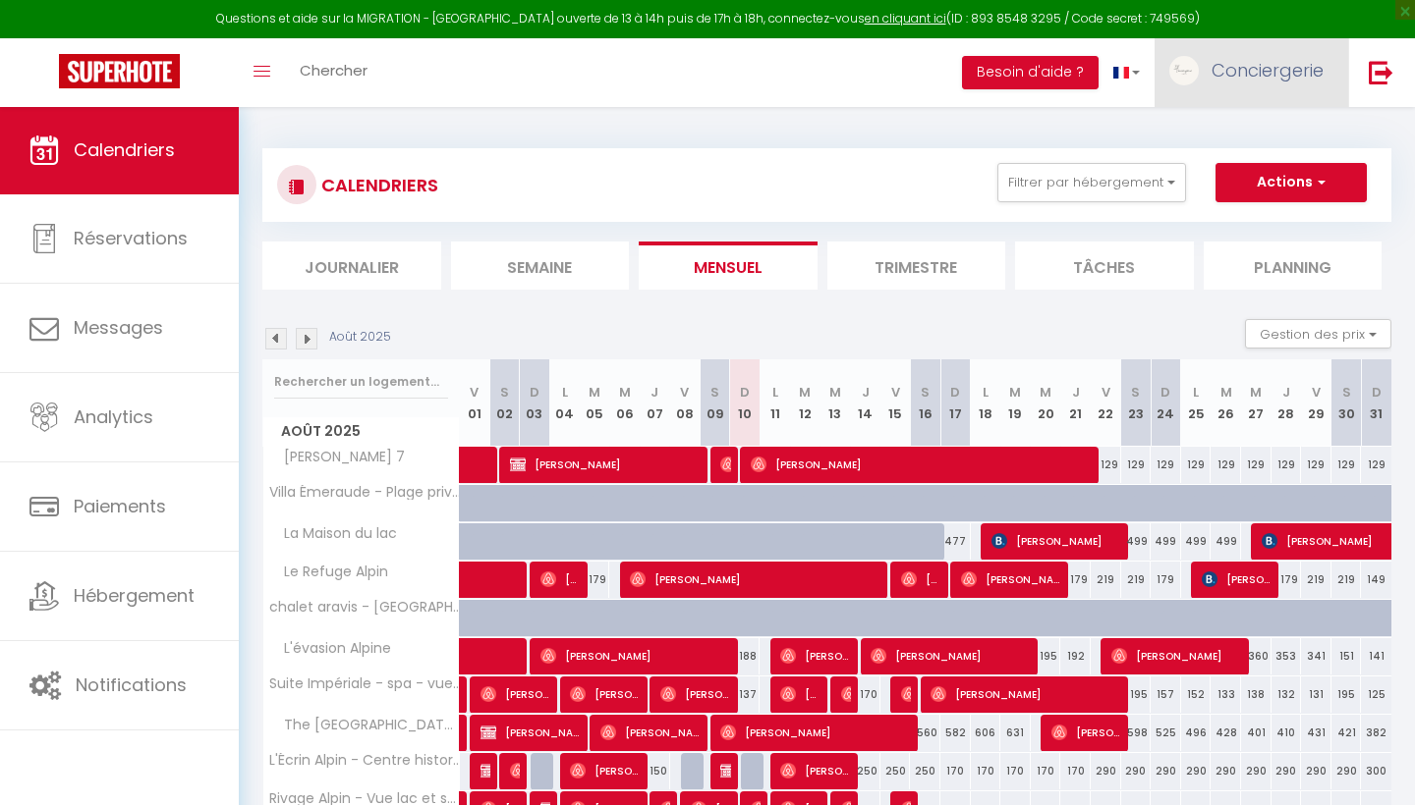
click at [1284, 72] on span "Conciergerie" at bounding box center [1267, 70] width 112 height 25
click at [1278, 137] on link "Paramètres" at bounding box center [1268, 136] width 145 height 33
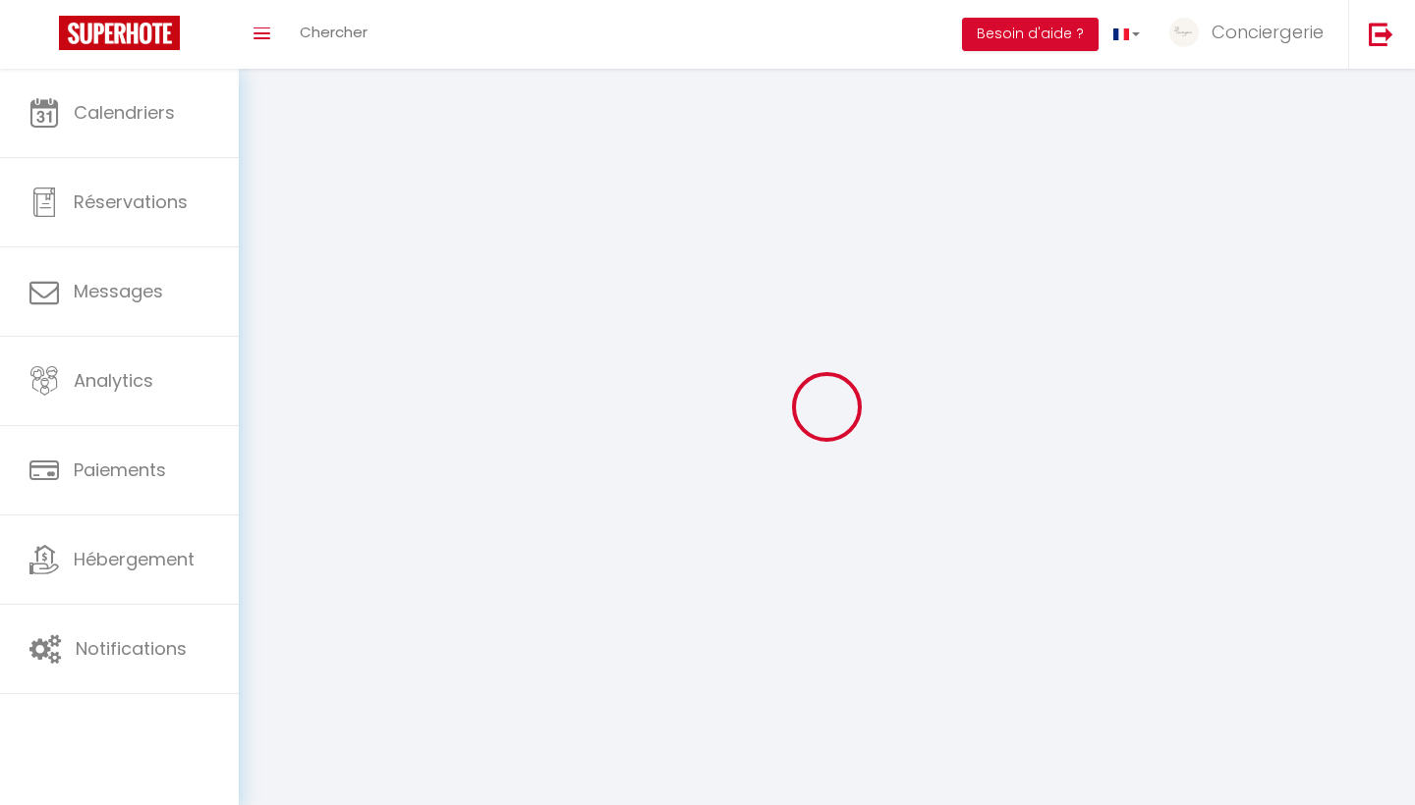
select select
type input "Conciergerie"
type input "Alpine"
type input "0642292231"
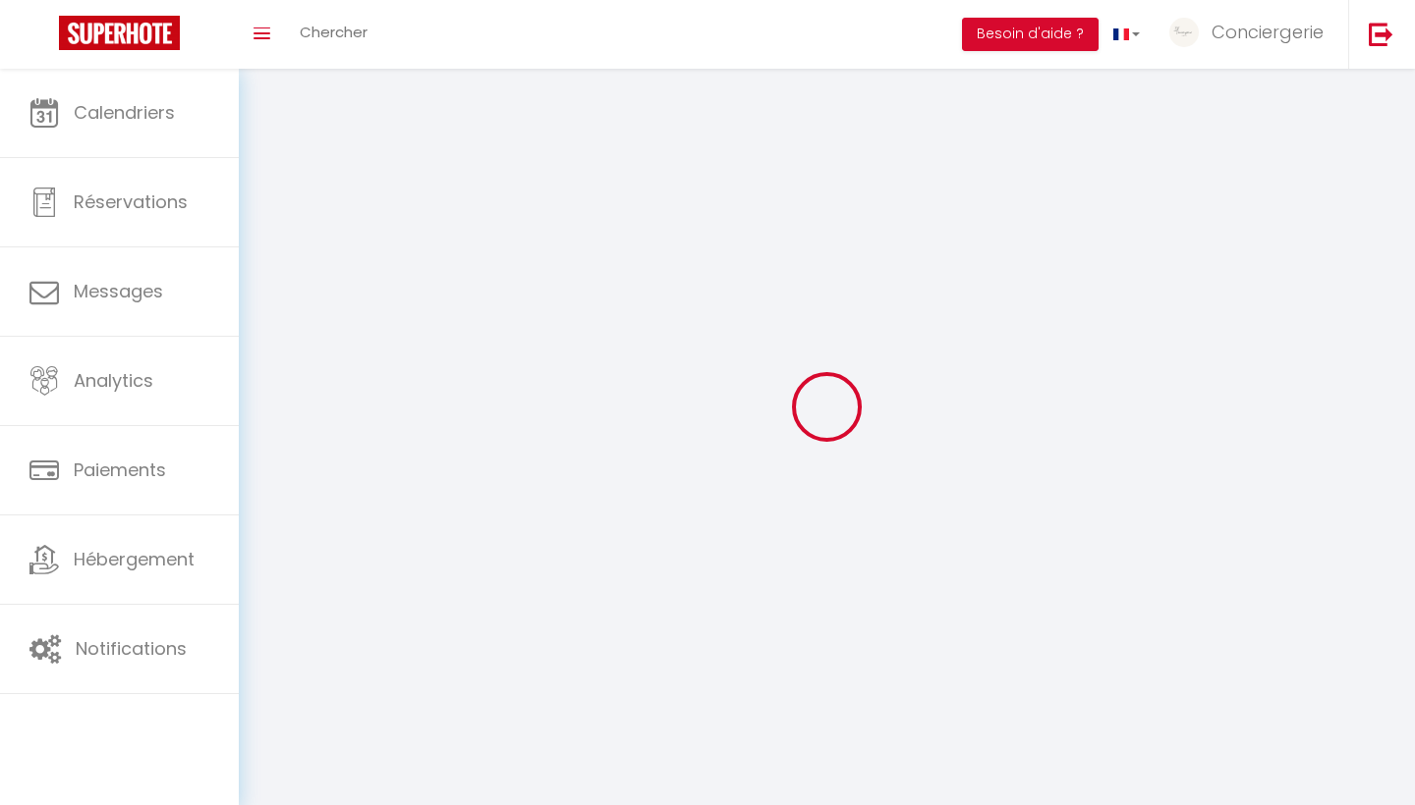
type input "[STREET_ADDRESS][PERSON_NAME]"
type input "73000"
type input "[GEOGRAPHIC_DATA]"
type input "bByQrzPsjf3oex3tm4UIWQFAW"
type input "2wbW122ZTnjBGBRF84SvGRtDh"
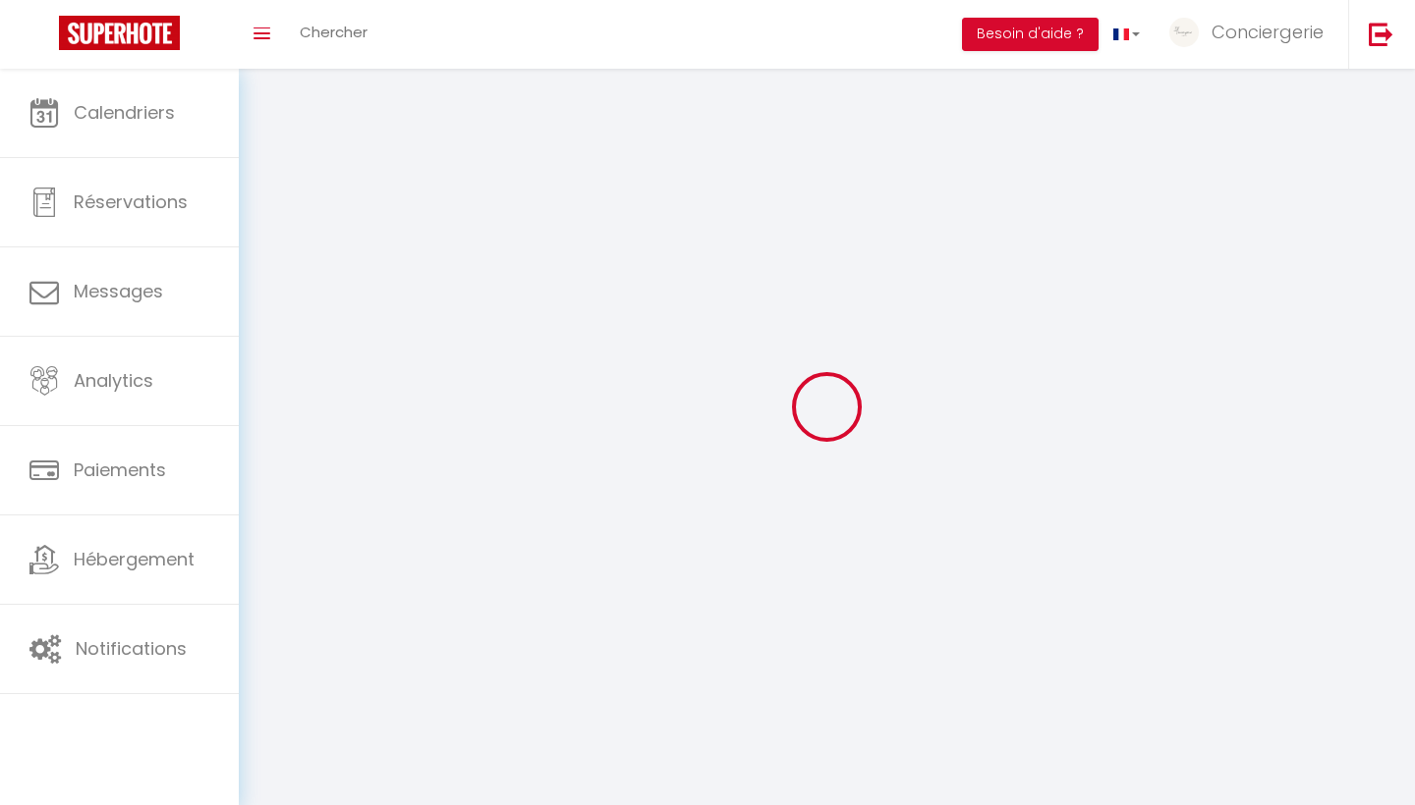
type input "[URL][DOMAIN_NAME]"
select select "28"
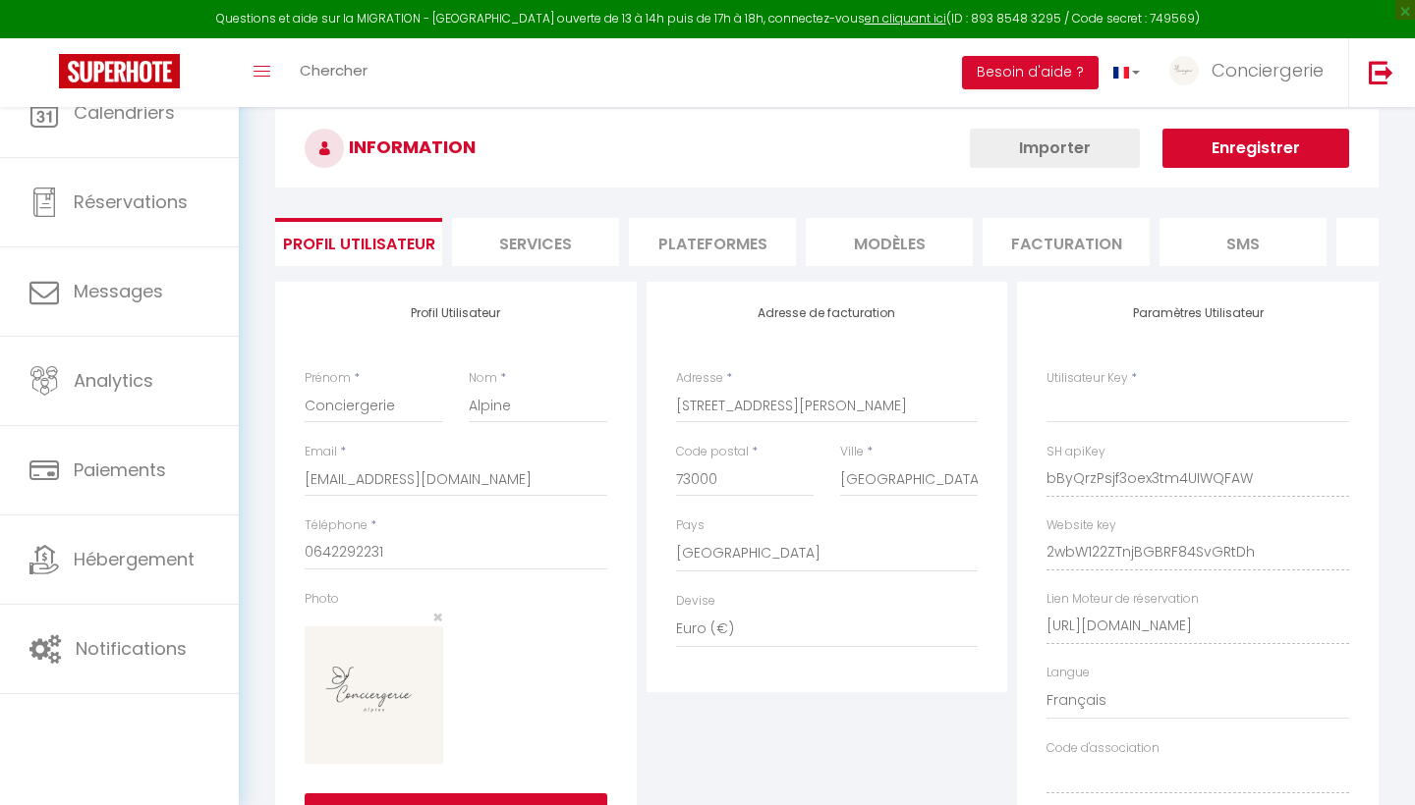
type input "bByQrzPsjf3oex3tm4UIWQFAW"
type input "2wbW122ZTnjBGBRF84SvGRtDh"
type input "[URL][DOMAIN_NAME]"
select select "fr"
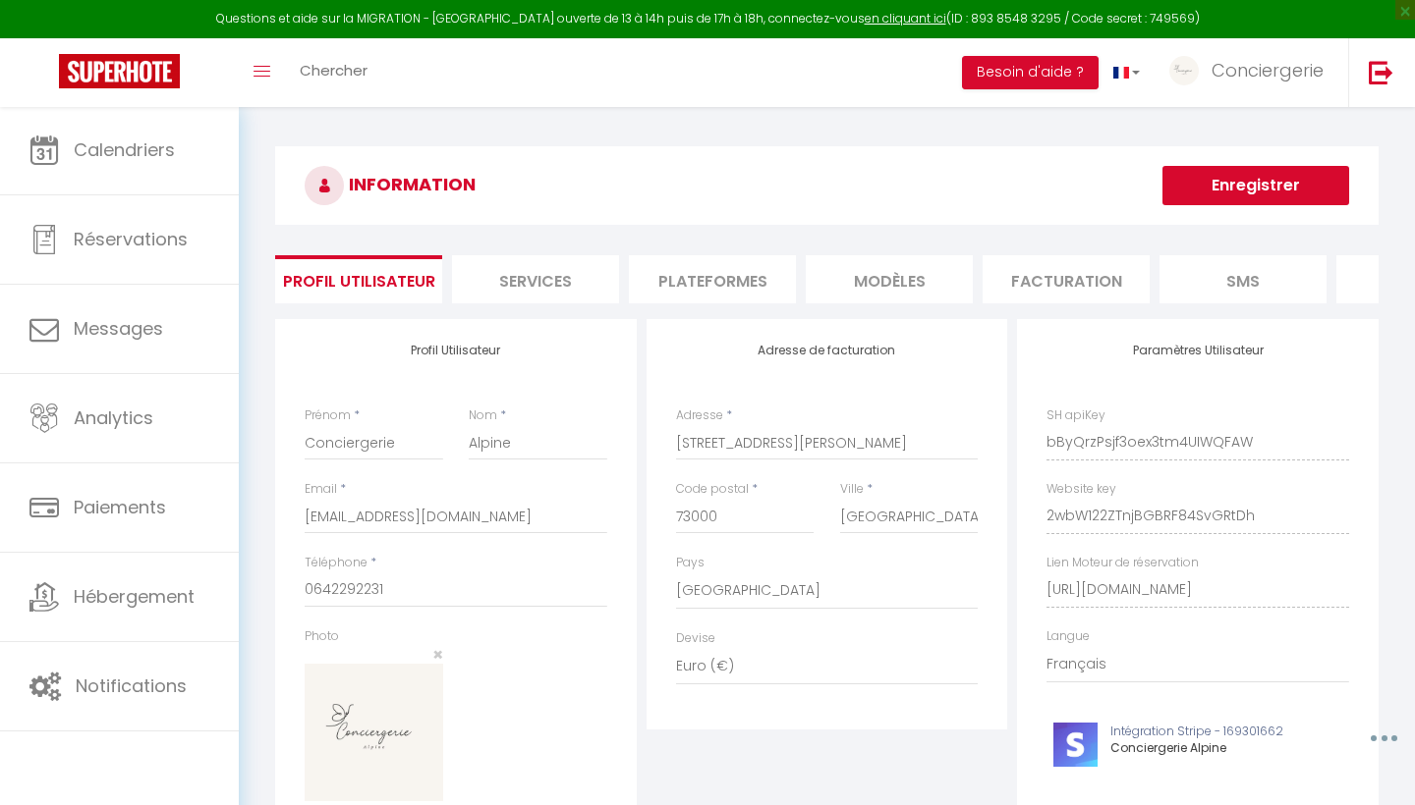
click at [1083, 284] on li "Facturation" at bounding box center [1065, 279] width 167 height 48
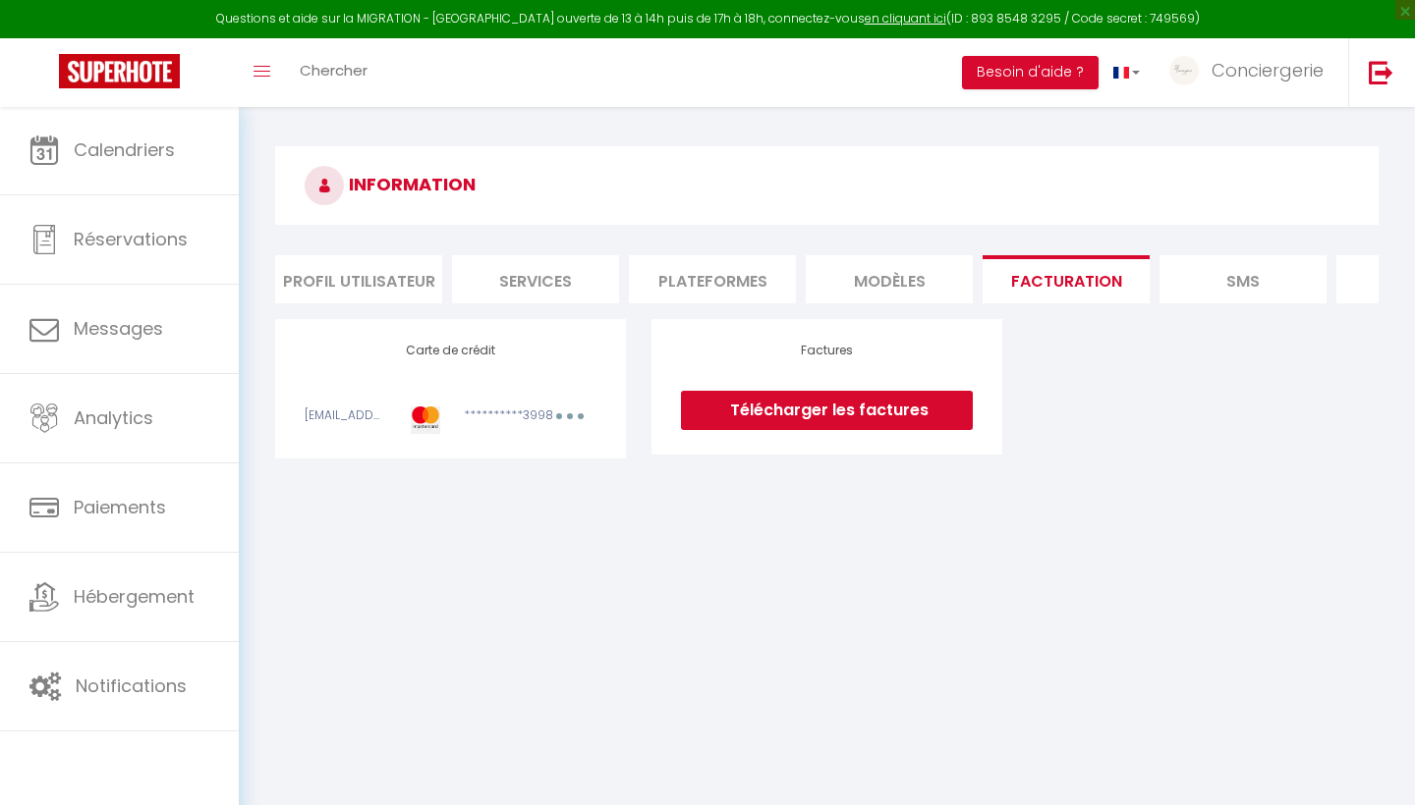
click at [913, 411] on link "Télécharger les factures" at bounding box center [827, 410] width 292 height 39
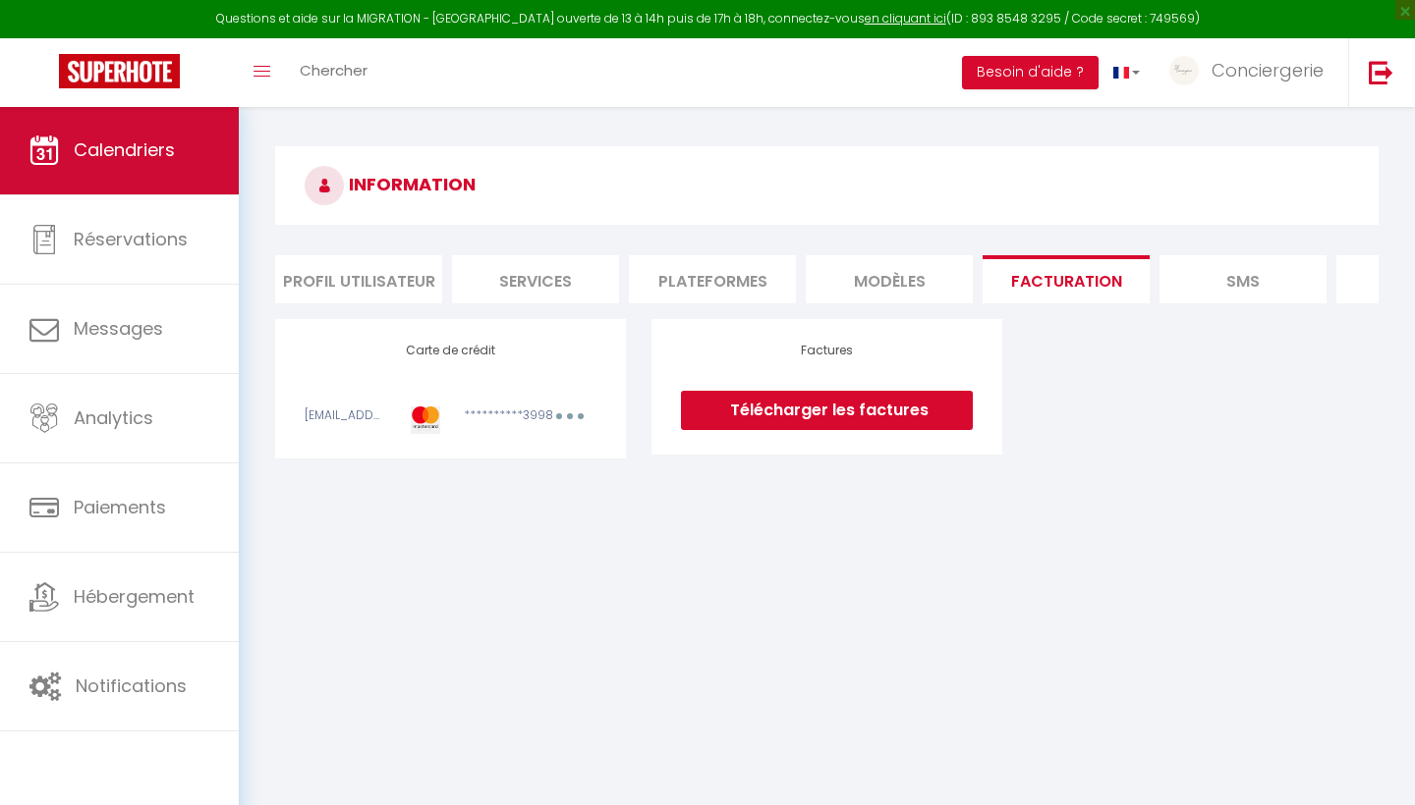
click at [137, 158] on span "Calendriers" at bounding box center [124, 150] width 101 height 25
